Goal: Transaction & Acquisition: Purchase product/service

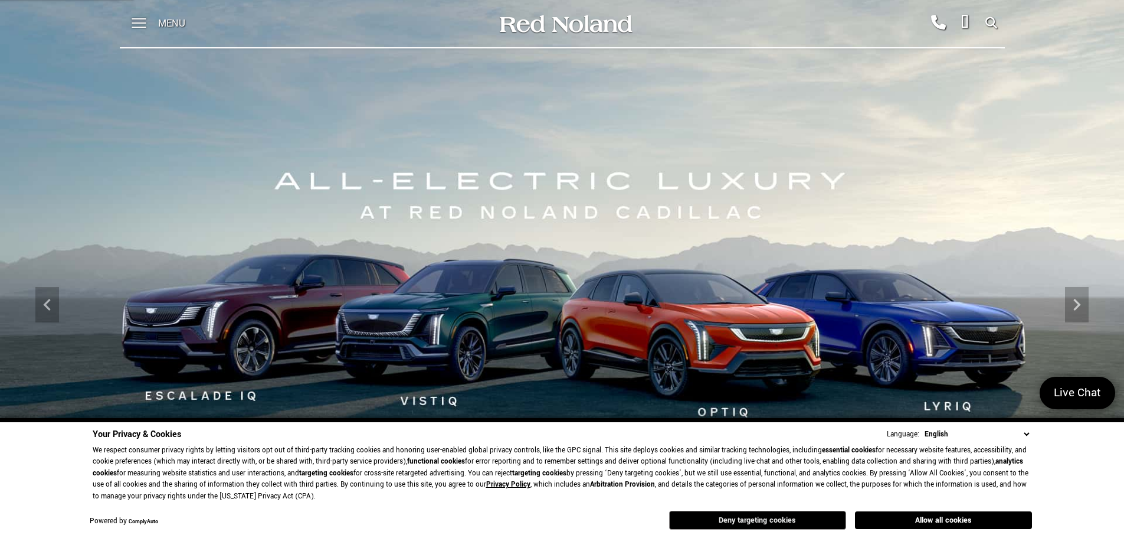
click at [774, 522] on button "Deny targeting cookies" at bounding box center [757, 520] width 177 height 19
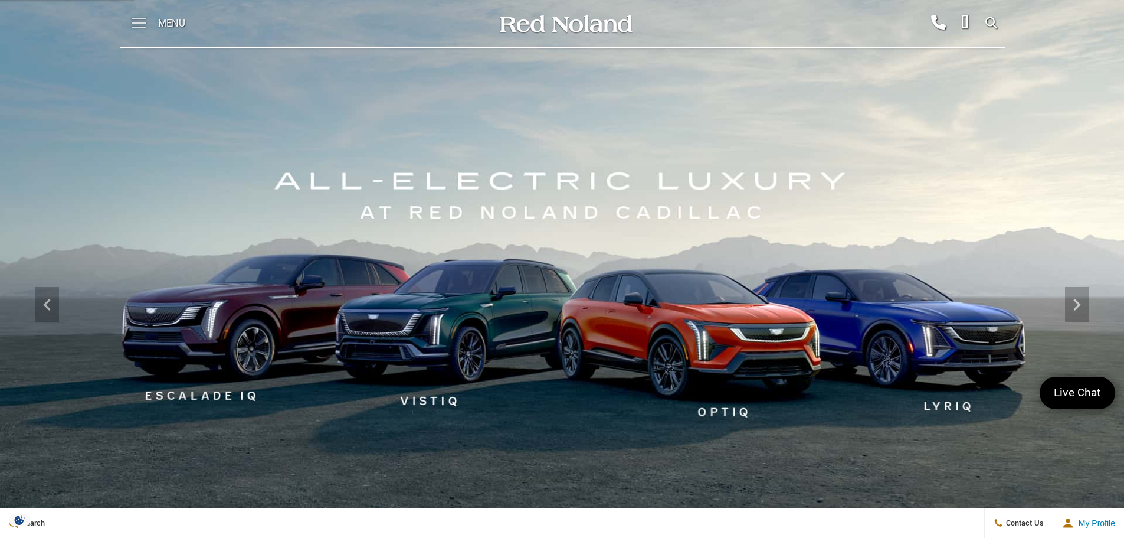
click at [142, 25] on span at bounding box center [139, 23] width 15 height 47
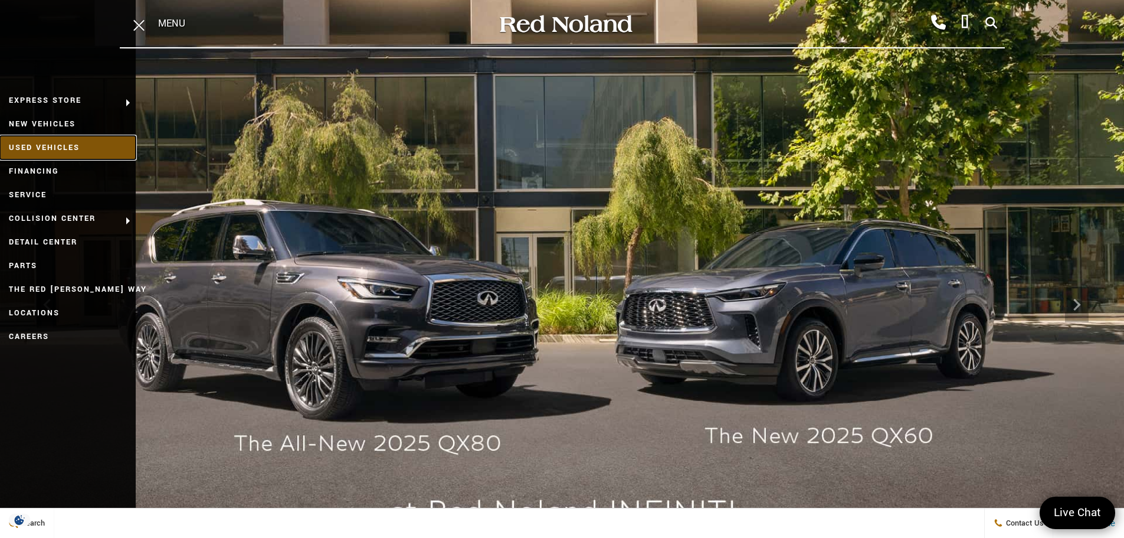
click at [64, 151] on link "Used Vehicles" at bounding box center [68, 148] width 136 height 24
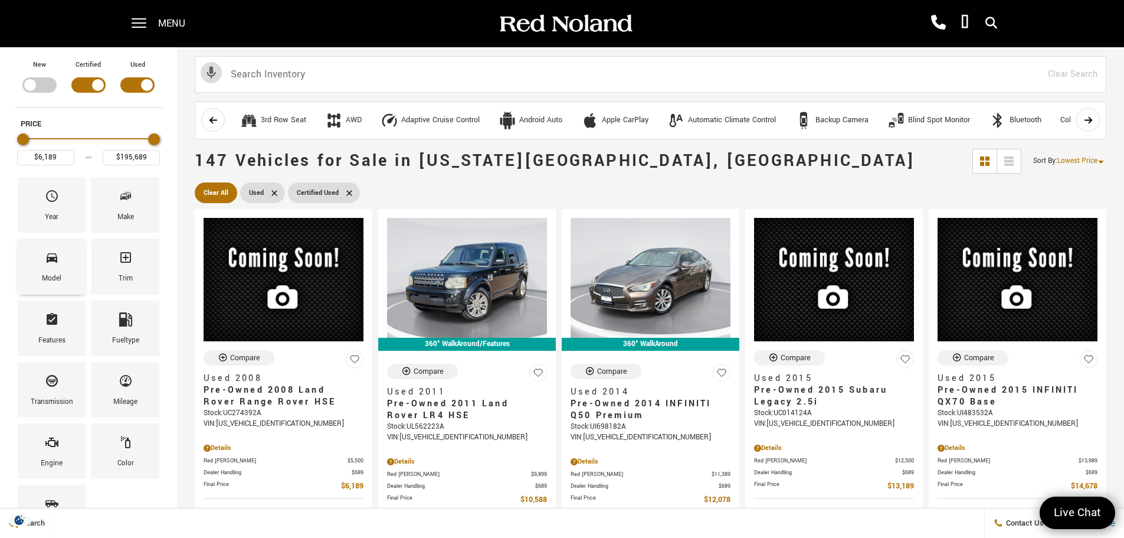
click at [50, 271] on span "Model" at bounding box center [52, 259] width 14 height 25
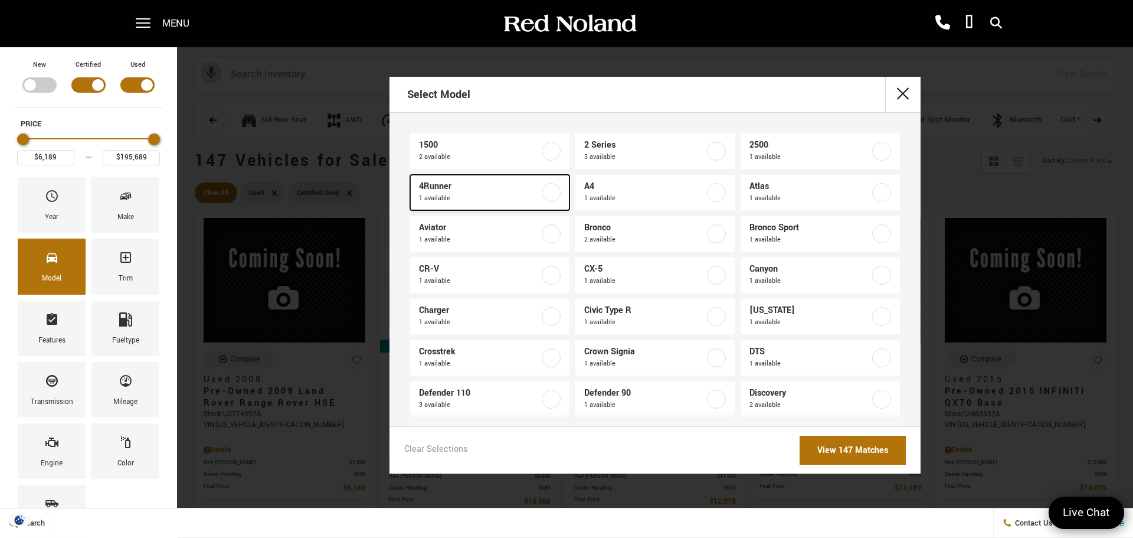
click at [451, 193] on span "1 available" at bounding box center [479, 198] width 120 height 12
type input "$54,683"
checkbox input "true"
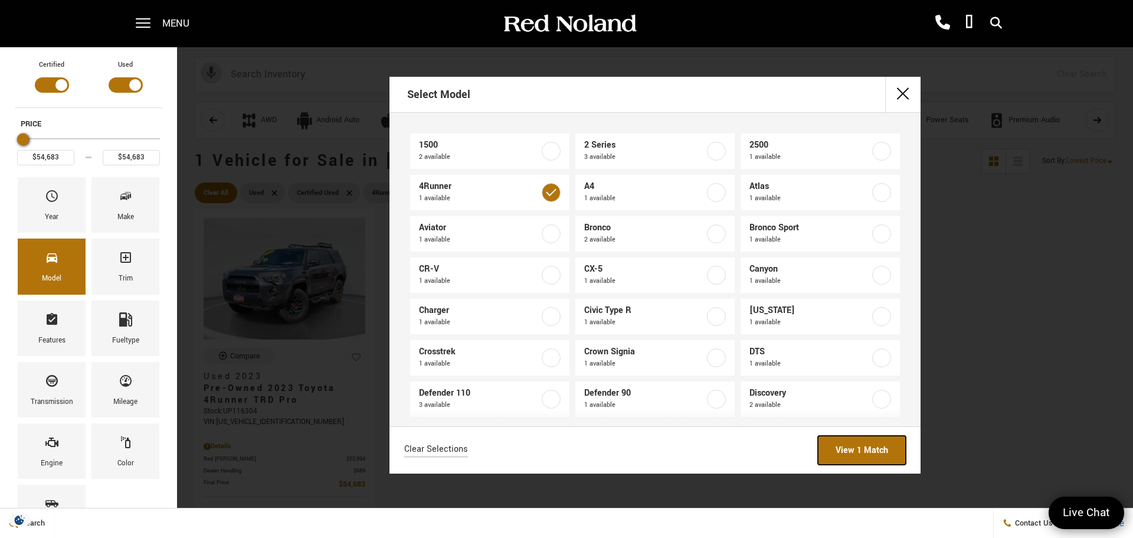
click at [881, 450] on link "View 1 Match" at bounding box center [862, 450] width 88 height 29
